Goal: Task Accomplishment & Management: Use online tool/utility

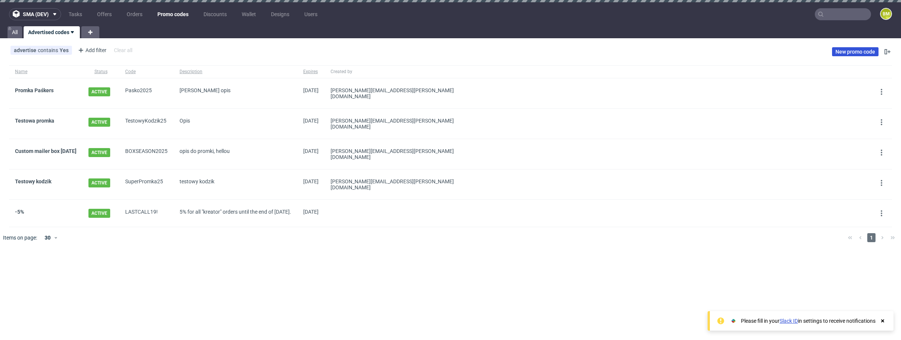
click at [853, 49] on link "New promo code" at bounding box center [855, 51] width 46 height 9
click at [43, 91] on link "Promka Paśkers" at bounding box center [34, 90] width 39 height 6
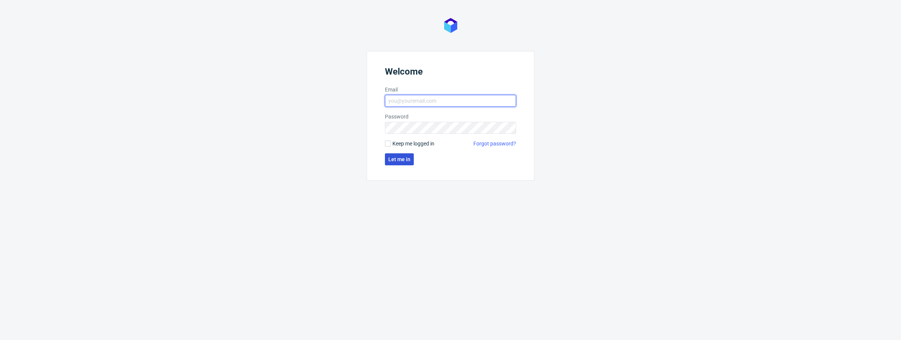
type input "[PERSON_NAME][EMAIL_ADDRESS][PERSON_NAME][DOMAIN_NAME]"
click at [401, 157] on span "Let me in" at bounding box center [399, 159] width 22 height 5
